Goal: Task Accomplishment & Management: Use online tool/utility

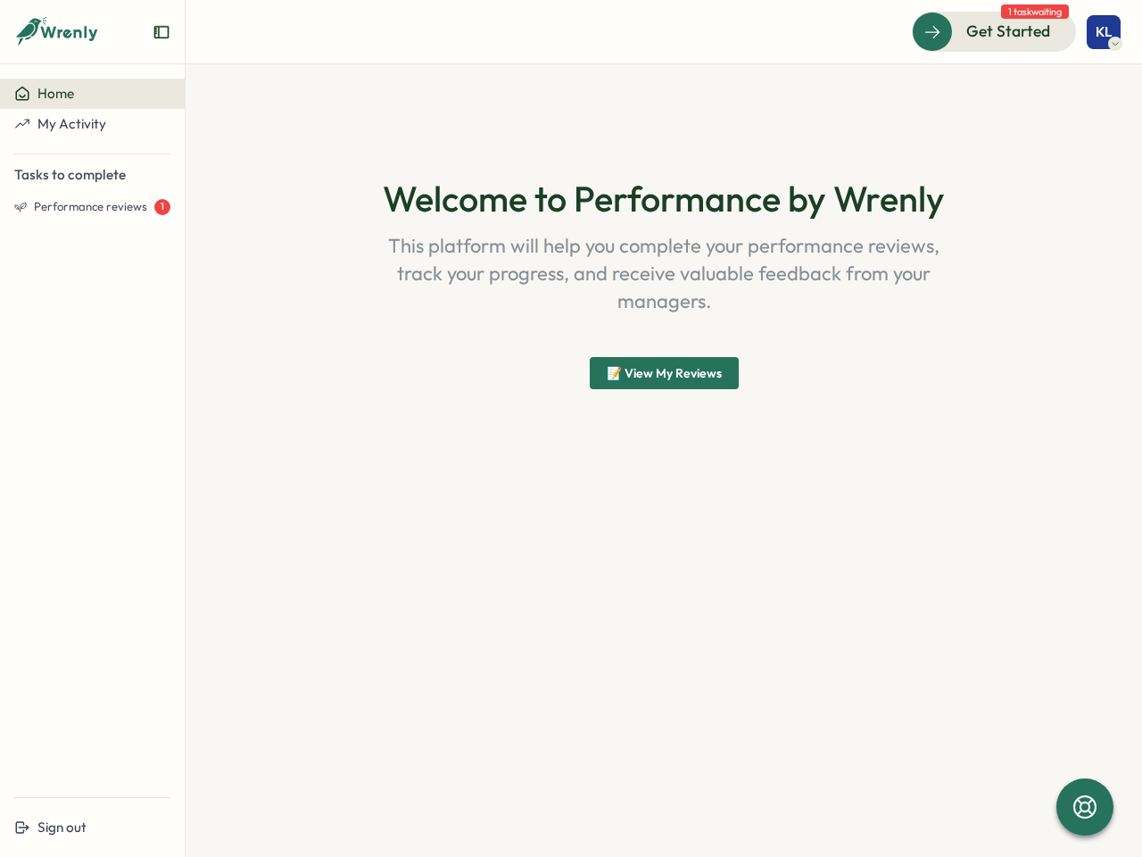
click at [571, 428] on div "Welcome to Performance by Wrenly This platform will help you complete your perf…" at bounding box center [664, 283] width 857 height 353
click at [162, 32] on icon "Expand sidebar" at bounding box center [162, 32] width 18 height 18
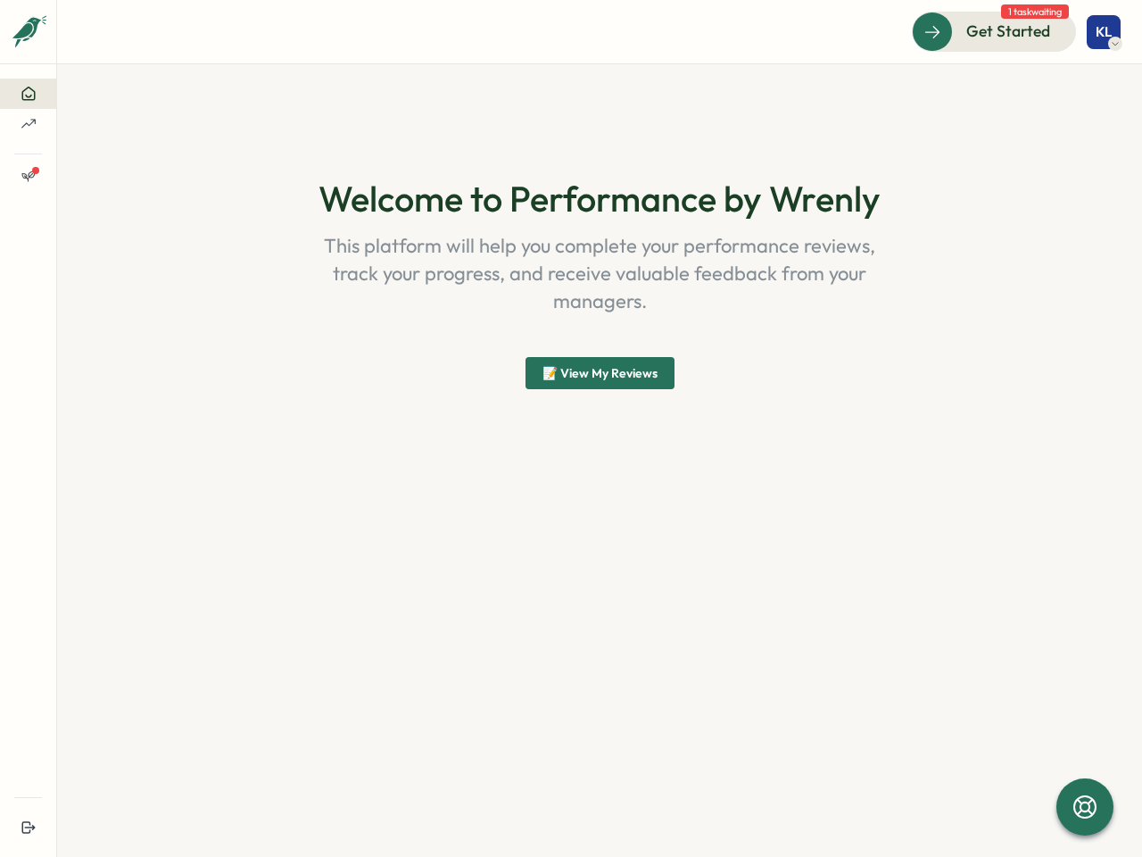
click at [92, 94] on section "Welcome to Performance by Wrenly This platform will help you complete your perf…" at bounding box center [599, 460] width 1085 height 792
click at [92, 124] on section "Welcome to Performance by Wrenly This platform will help you complete your perf…" at bounding box center [599, 460] width 1085 height 792
click at [92, 207] on section "Welcome to Performance by Wrenly This platform will help you complete your perf…" at bounding box center [599, 460] width 1085 height 792
click at [92, 827] on section "Welcome to Performance by Wrenly This platform will help you complete your perf…" at bounding box center [599, 460] width 1085 height 792
click at [994, 31] on span "Get Started" at bounding box center [1008, 31] width 84 height 23
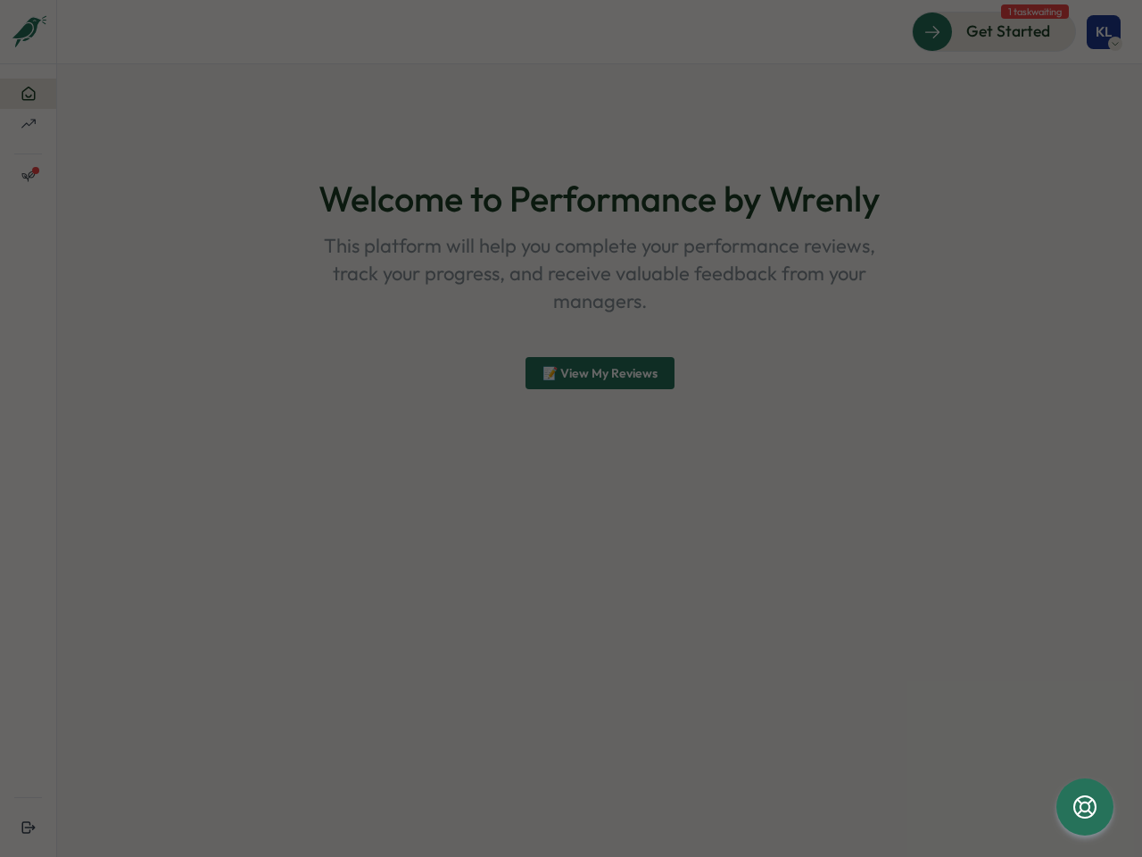
click at [1104, 32] on div "Internal server error Close" at bounding box center [571, 428] width 1142 height 857
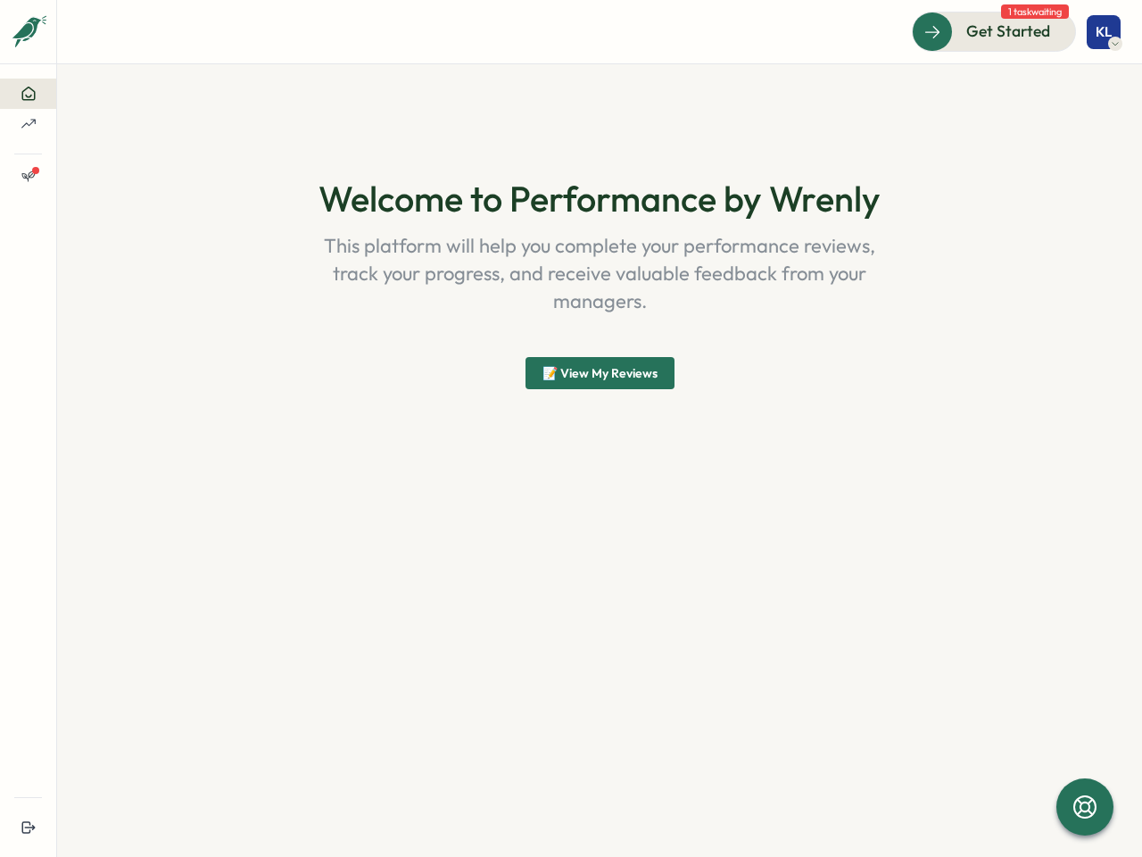
click at [664, 373] on div "Internal server error Close" at bounding box center [571, 428] width 572 height 409
